Goal: Information Seeking & Learning: Learn about a topic

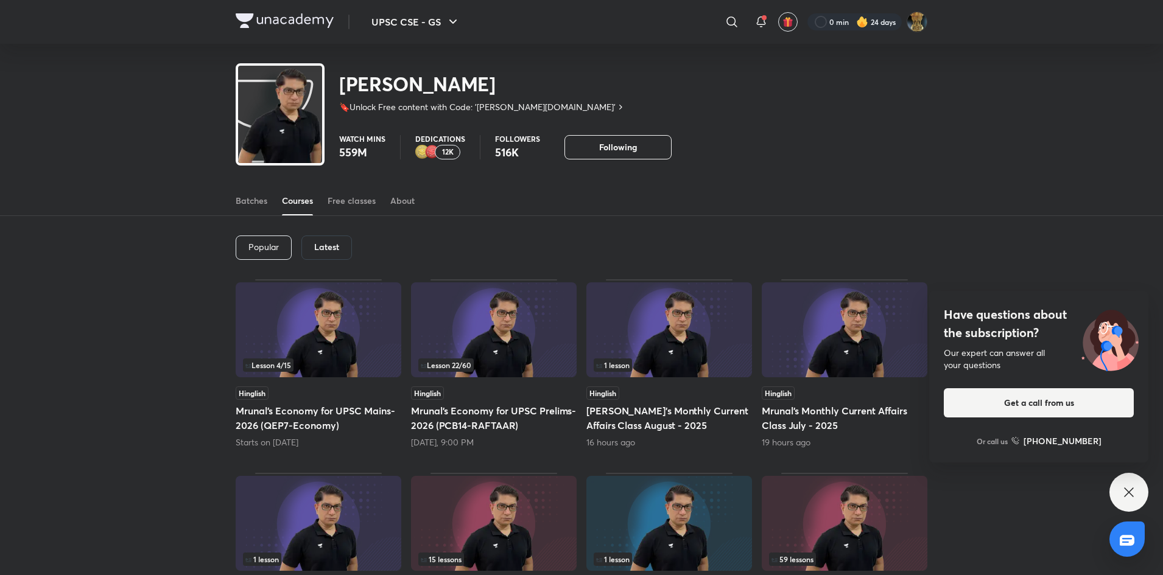
click at [337, 246] on h6 "Latest" at bounding box center [326, 247] width 25 height 10
click at [501, 360] on div "Lesson 22 / 60" at bounding box center [493, 365] width 151 height 13
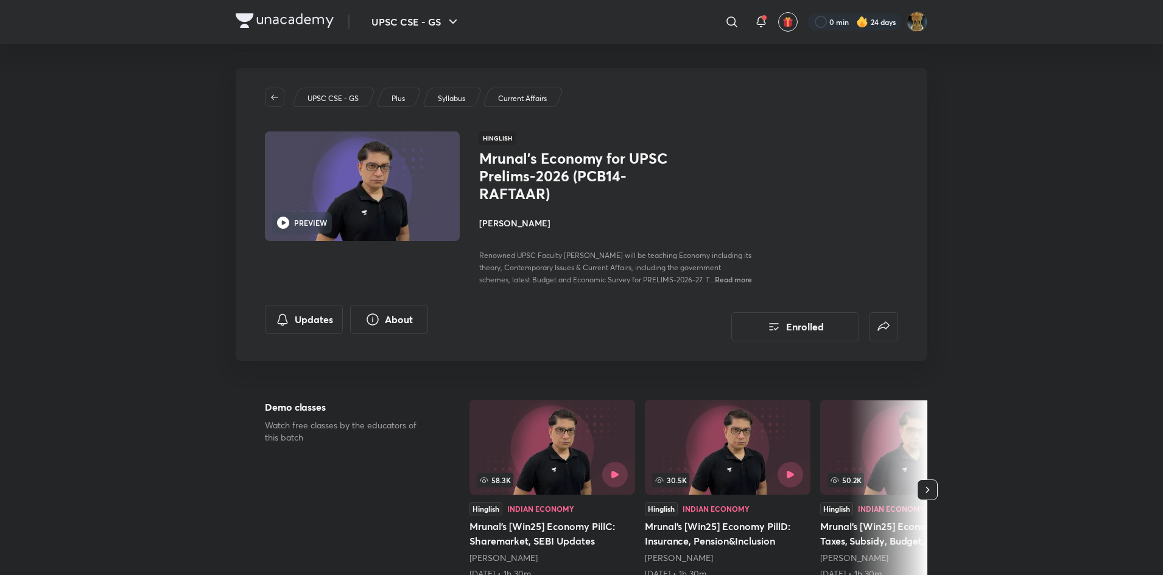
click at [404, 102] on p "Plus" at bounding box center [398, 98] width 13 height 11
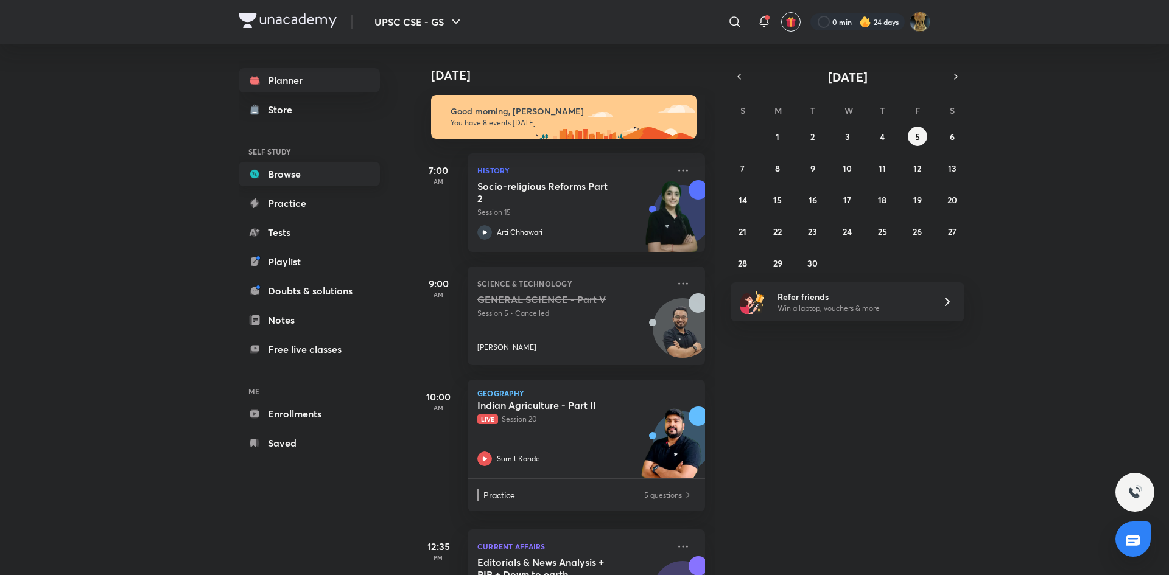
click at [306, 181] on link "Browse" at bounding box center [309, 174] width 141 height 24
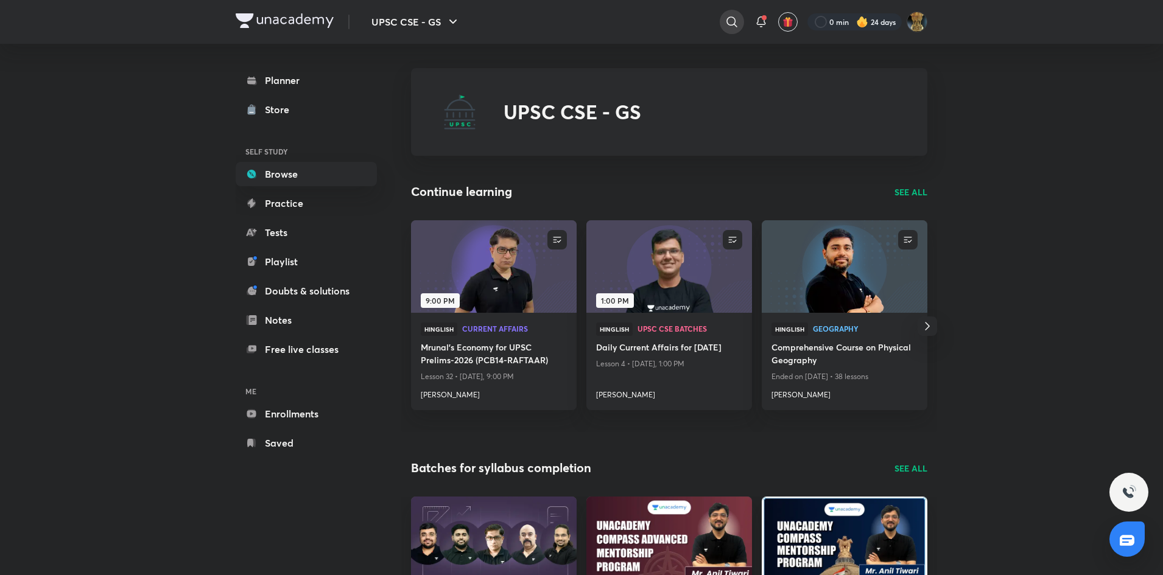
click at [733, 27] on icon at bounding box center [732, 22] width 15 height 15
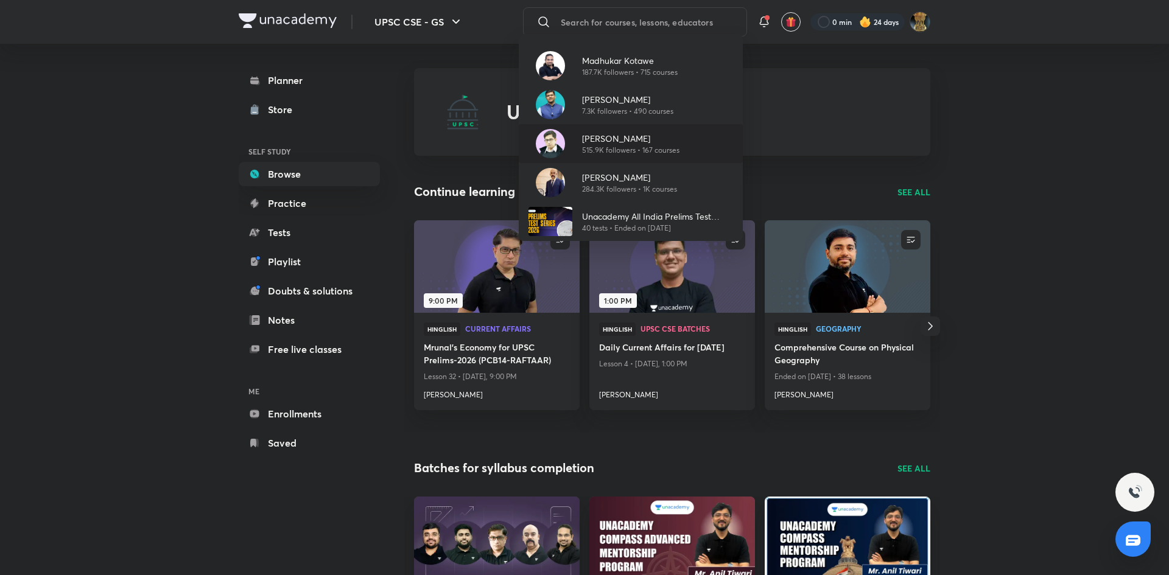
click at [633, 148] on p "515.9K followers • 167 courses" at bounding box center [630, 150] width 97 height 11
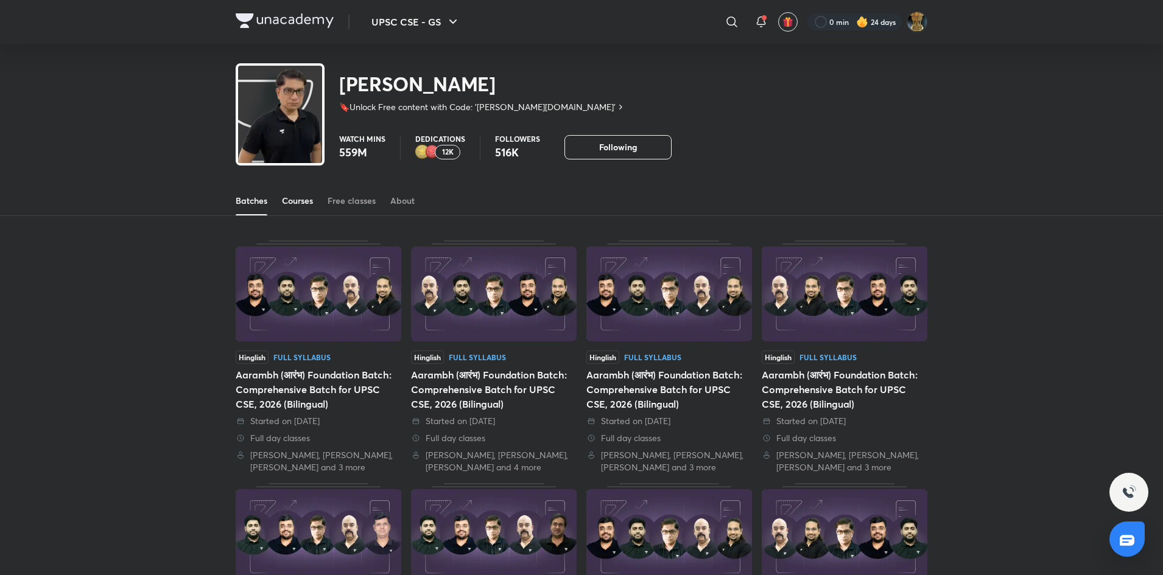
click at [298, 203] on div "Courses" at bounding box center [297, 201] width 31 height 12
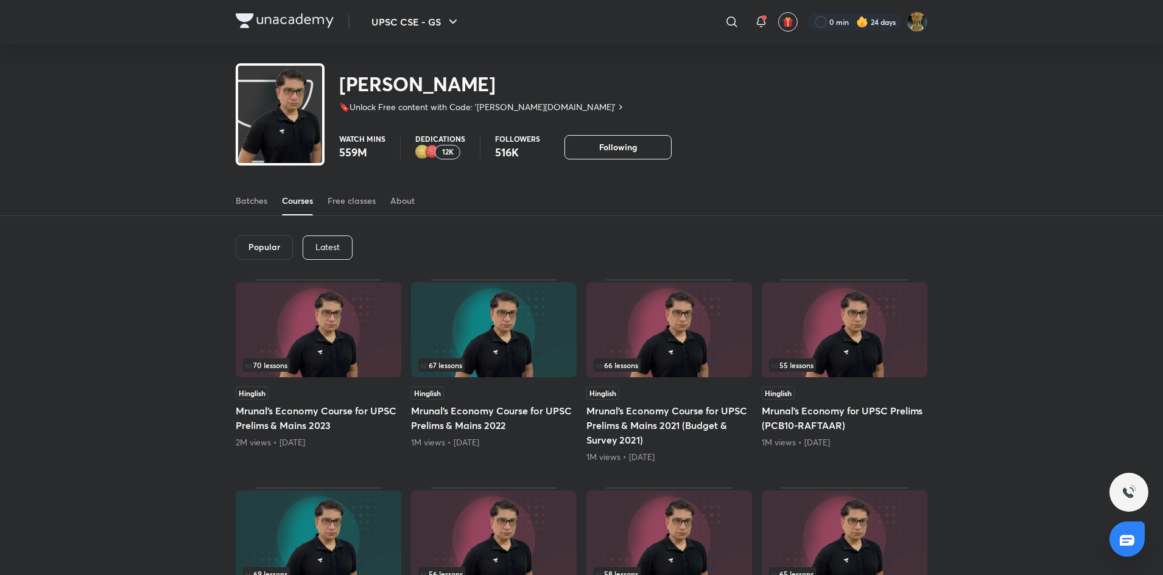
click at [345, 252] on div "Latest" at bounding box center [328, 248] width 50 height 24
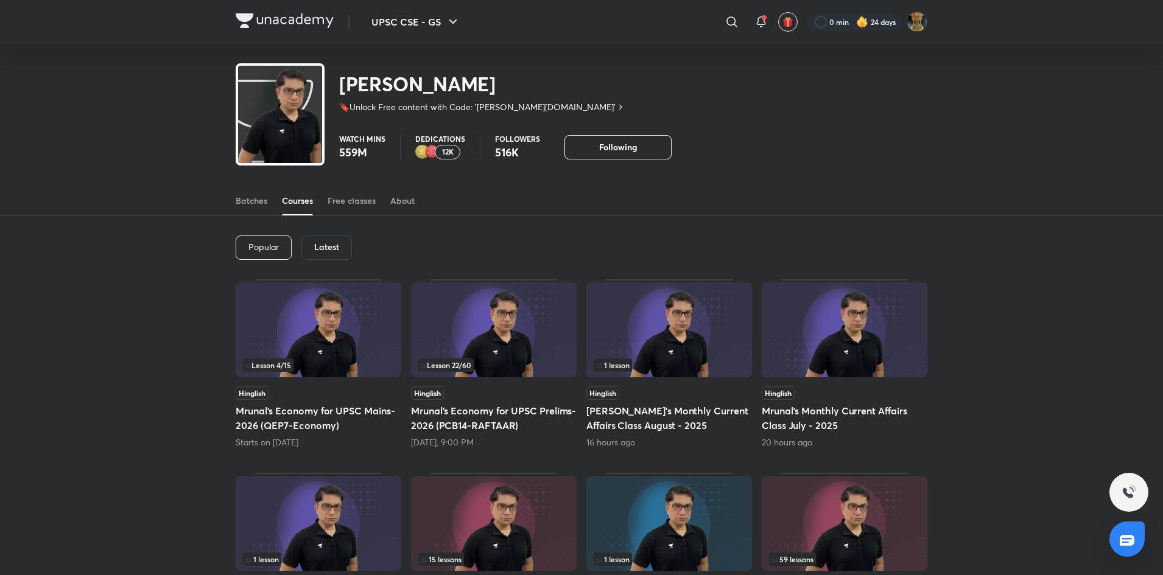
click at [493, 354] on img at bounding box center [494, 330] width 166 height 95
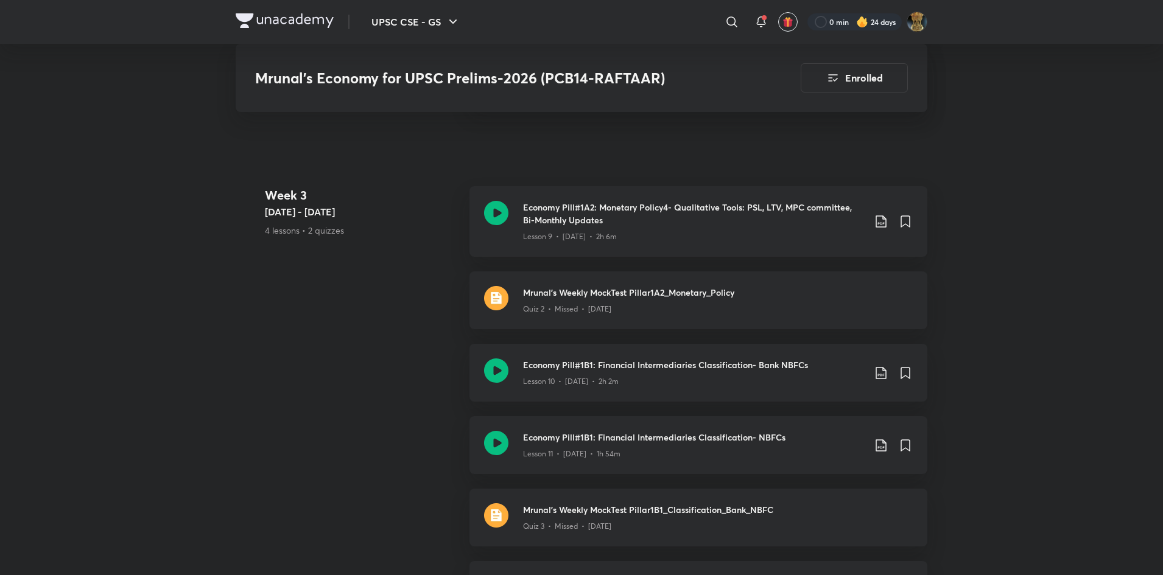
scroll to position [1698, 0]
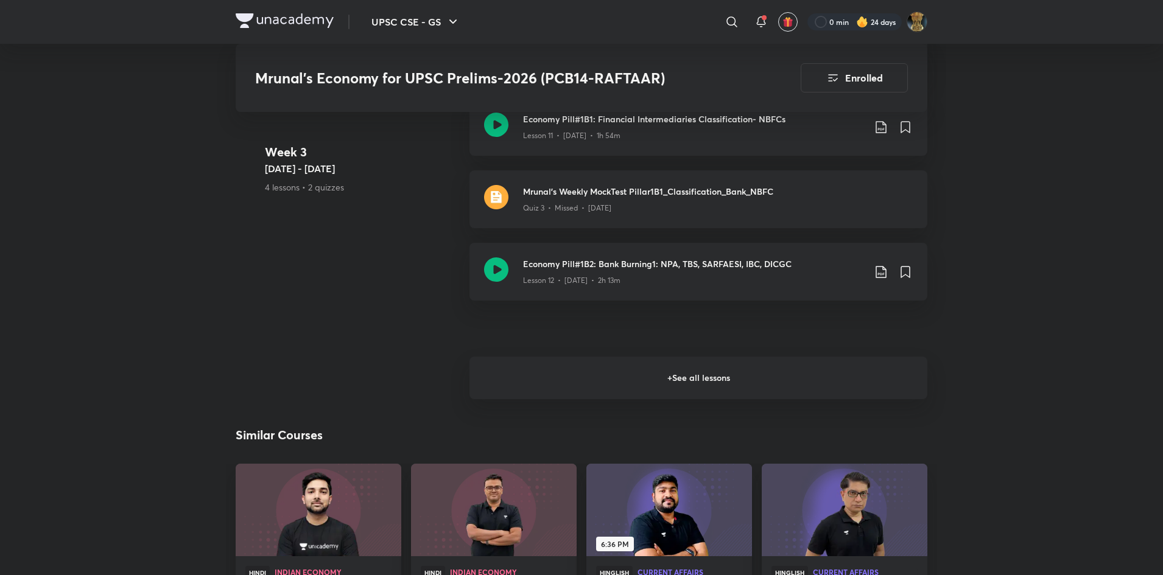
click at [704, 390] on h6 "+ See all lessons" at bounding box center [698, 378] width 458 height 43
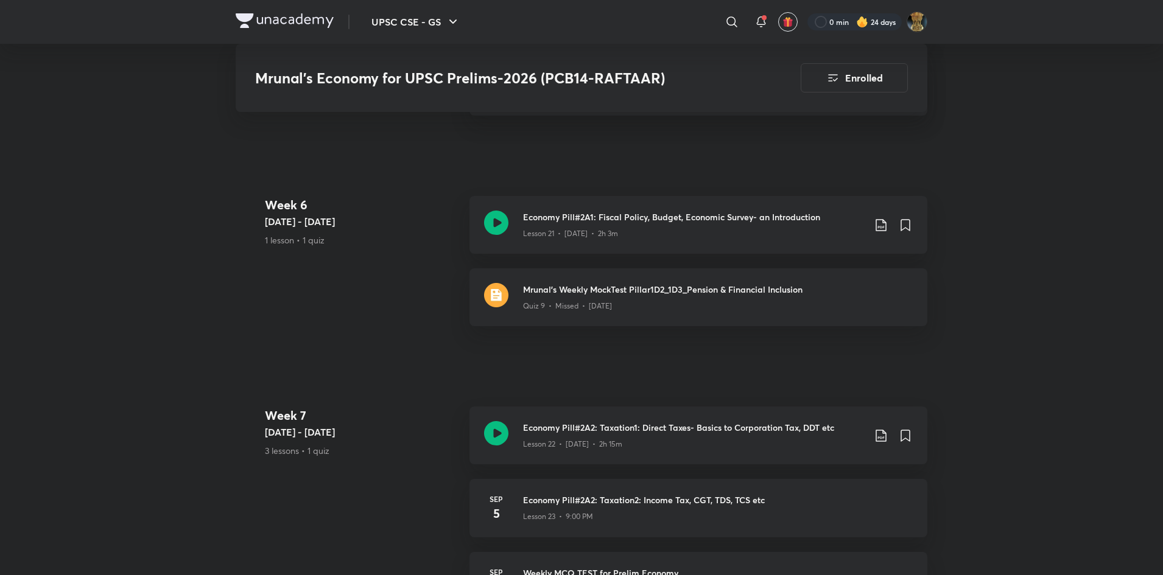
scroll to position [2950, 0]
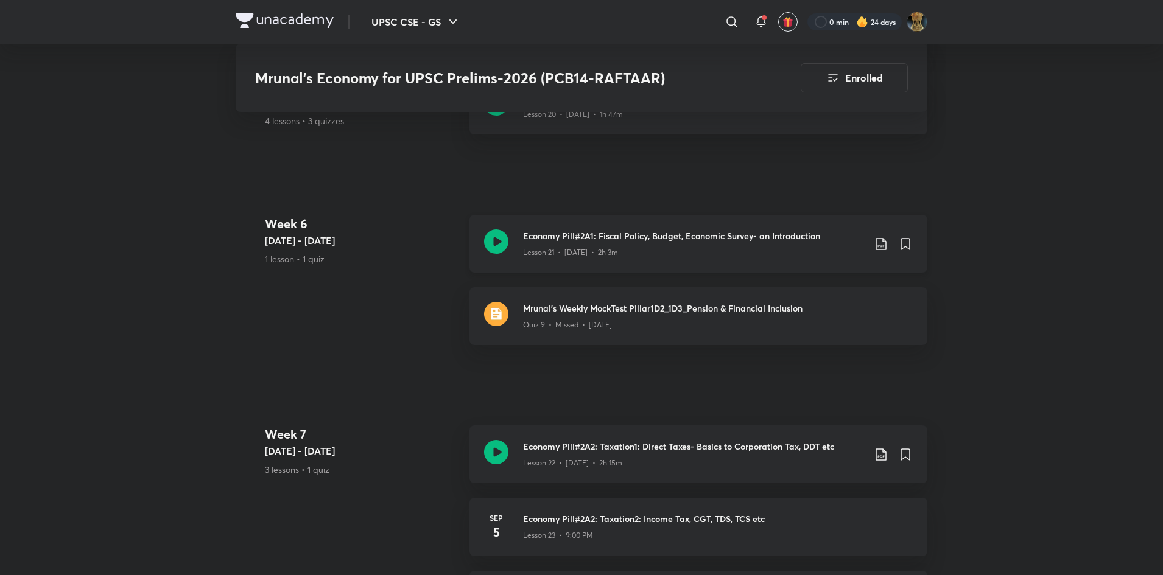
click at [661, 258] on div "Lesson 21 • [DATE] • 2h 3m" at bounding box center [693, 250] width 341 height 16
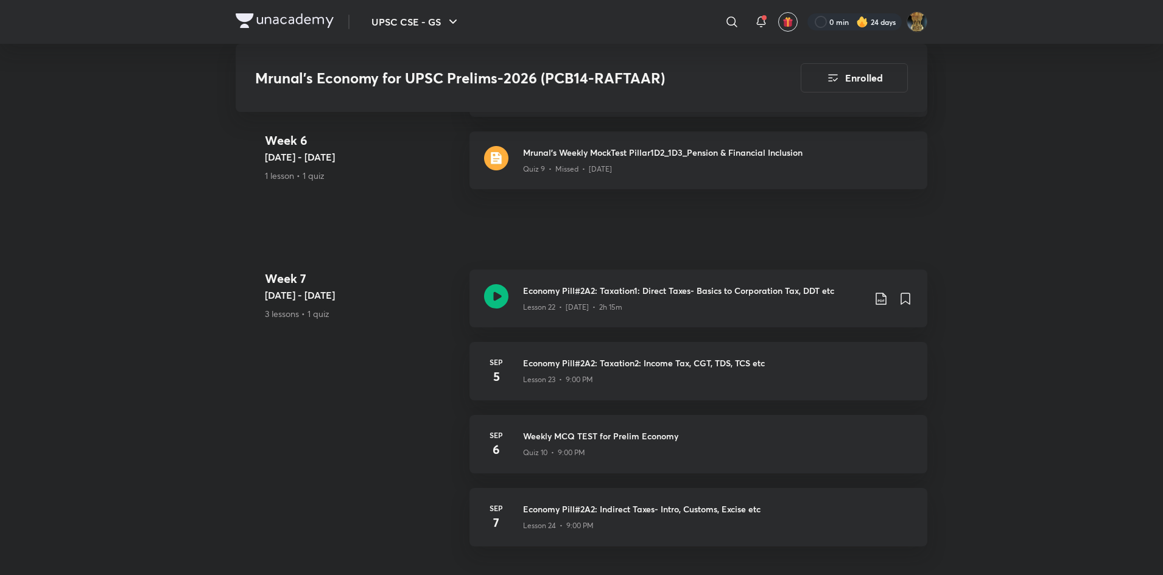
scroll to position [3116, 0]
